Goal: Task Accomplishment & Management: Use online tool/utility

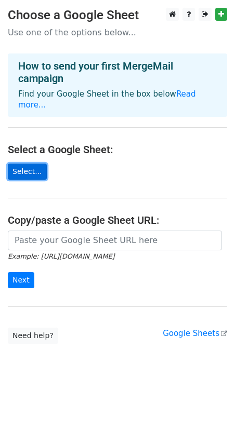
click at [34, 164] on link "Select..." at bounding box center [27, 172] width 39 height 16
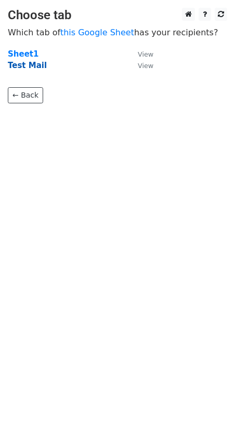
click at [34, 67] on strong "Test Mail" at bounding box center [27, 65] width 39 height 9
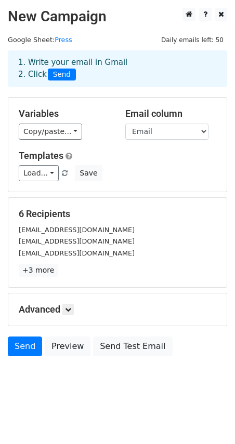
scroll to position [1, 0]
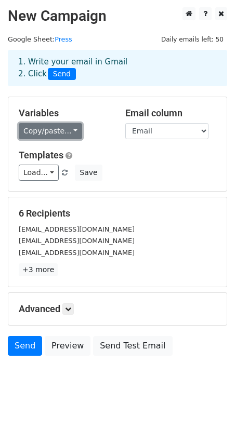
click at [65, 129] on link "Copy/paste..." at bounding box center [50, 131] width 63 height 16
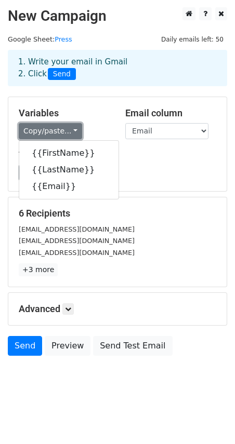
click at [65, 129] on link "Copy/paste..." at bounding box center [50, 131] width 63 height 16
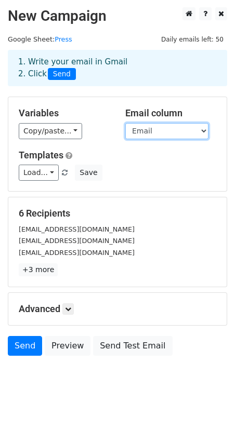
click at [156, 126] on select "FirstName LastName Email" at bounding box center [166, 131] width 83 height 16
click at [125, 123] on select "FirstName LastName Email" at bounding box center [166, 131] width 83 height 16
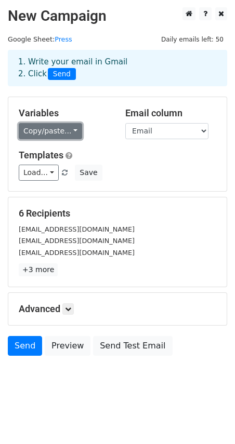
click at [59, 126] on link "Copy/paste..." at bounding box center [50, 131] width 63 height 16
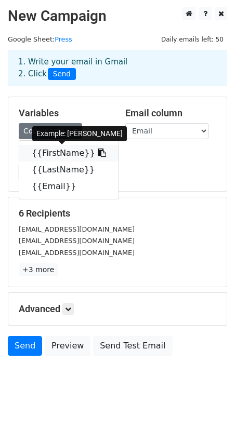
click at [65, 155] on link "{{FirstName}}" at bounding box center [68, 153] width 99 height 17
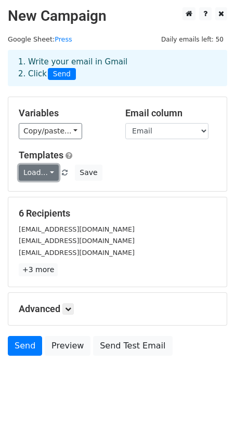
click at [44, 171] on link "Load..." at bounding box center [39, 173] width 40 height 16
click at [68, 309] on icon at bounding box center [68, 309] width 6 height 6
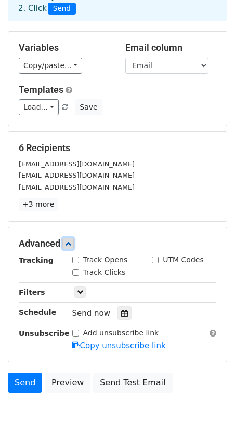
scroll to position [67, 0]
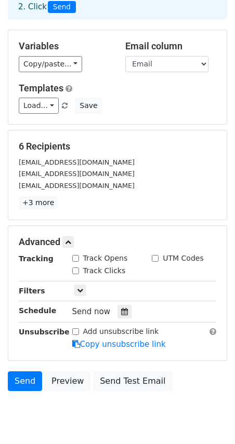
click at [73, 257] on input "Track Opens" at bounding box center [75, 258] width 7 height 7
checkbox input "true"
click at [75, 270] on input "Track Clicks" at bounding box center [75, 270] width 7 height 7
checkbox input "true"
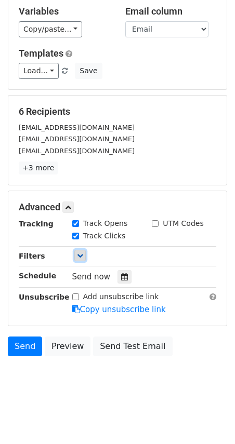
click at [79, 254] on icon at bounding box center [80, 255] width 6 height 6
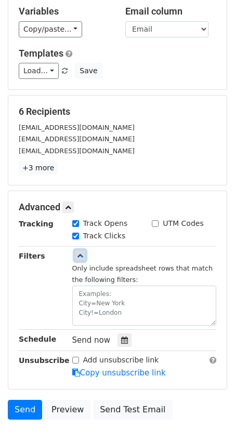
click at [79, 254] on icon at bounding box center [80, 255] width 6 height 6
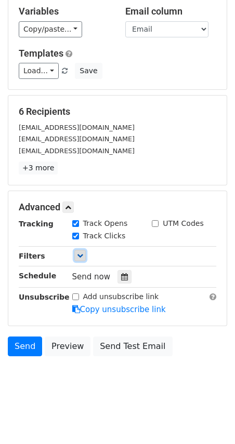
click at [79, 254] on icon at bounding box center [80, 255] width 6 height 6
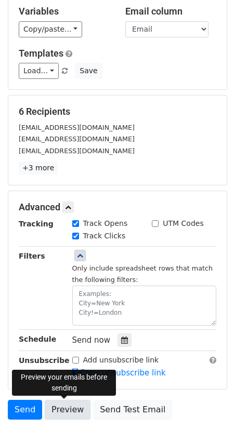
click at [65, 415] on link "Preview" at bounding box center [68, 410] width 46 height 20
click at [64, 411] on link "Preview" at bounding box center [68, 410] width 46 height 20
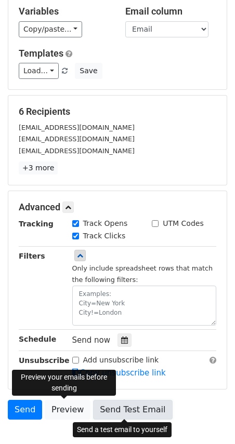
click at [110, 412] on link "Send Test Email" at bounding box center [132, 410] width 79 height 20
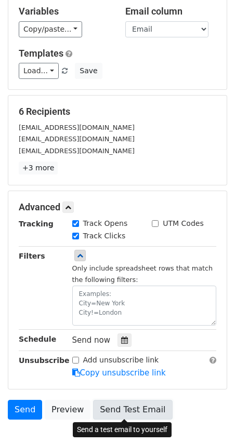
click at [105, 409] on link "Send Test Email" at bounding box center [132, 410] width 79 height 20
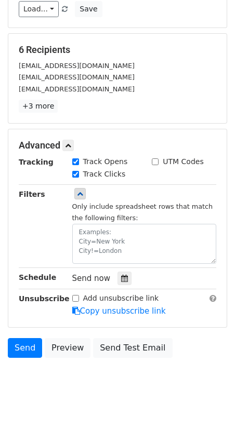
scroll to position [166, 0]
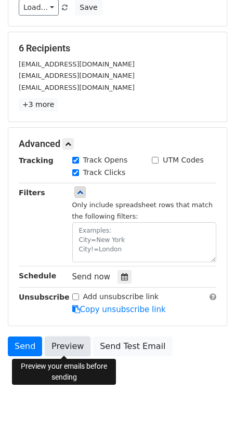
click at [60, 345] on link "Preview" at bounding box center [68, 346] width 46 height 20
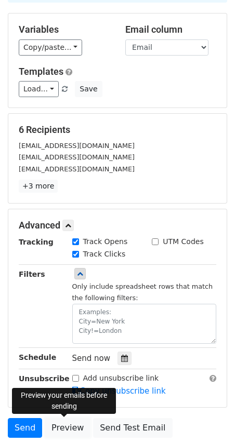
scroll to position [0, 0]
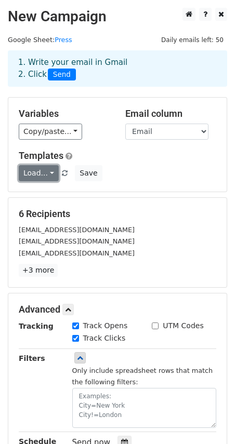
click at [48, 177] on link "Load..." at bounding box center [39, 173] width 40 height 16
click at [98, 30] on main "New Campaign Daily emails left: 50 Google Sheet: Press 1. Write your email in G…" at bounding box center [117, 267] width 235 height 519
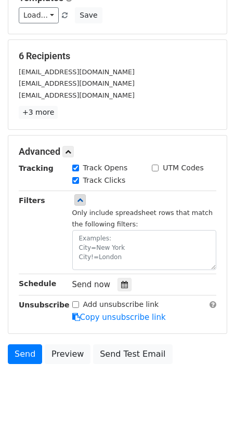
scroll to position [166, 0]
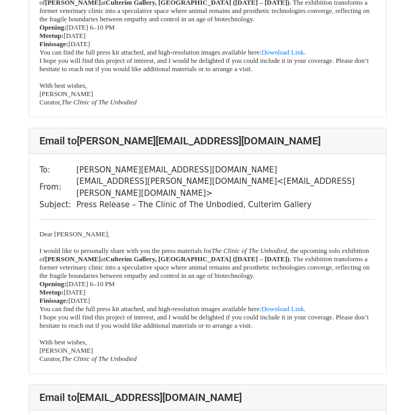
scroll to position [704, 0]
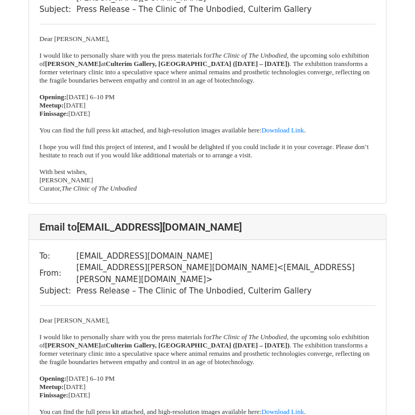
scroll to position [1263, 0]
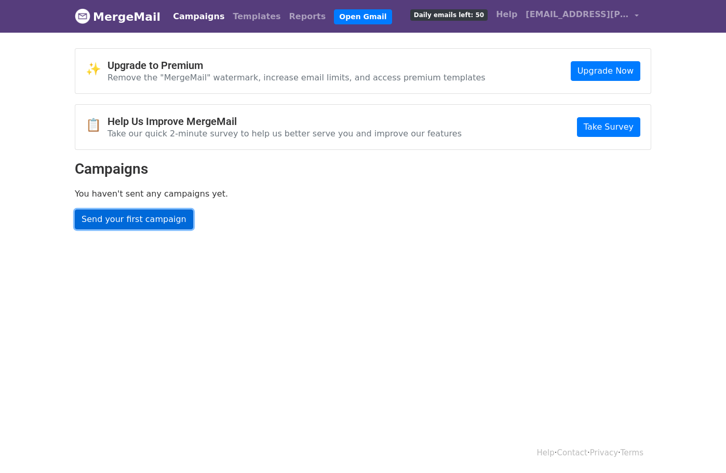
click at [142, 221] on link "Send your first campaign" at bounding box center [134, 220] width 118 height 20
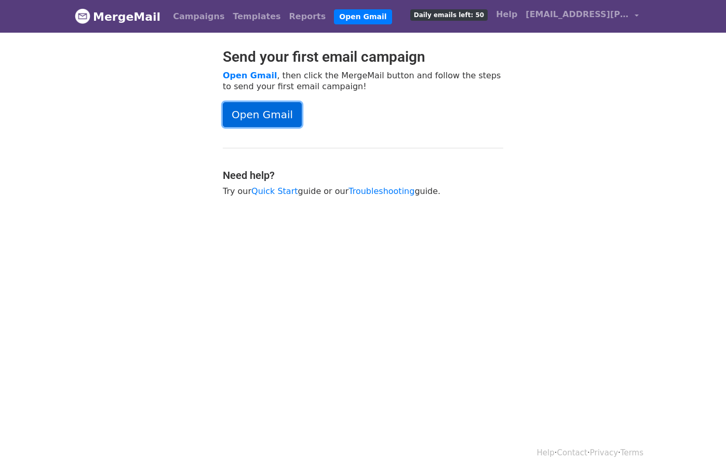
click at [262, 113] on link "Open Gmail" at bounding box center [262, 114] width 79 height 25
